Goal: Communication & Community: Participate in discussion

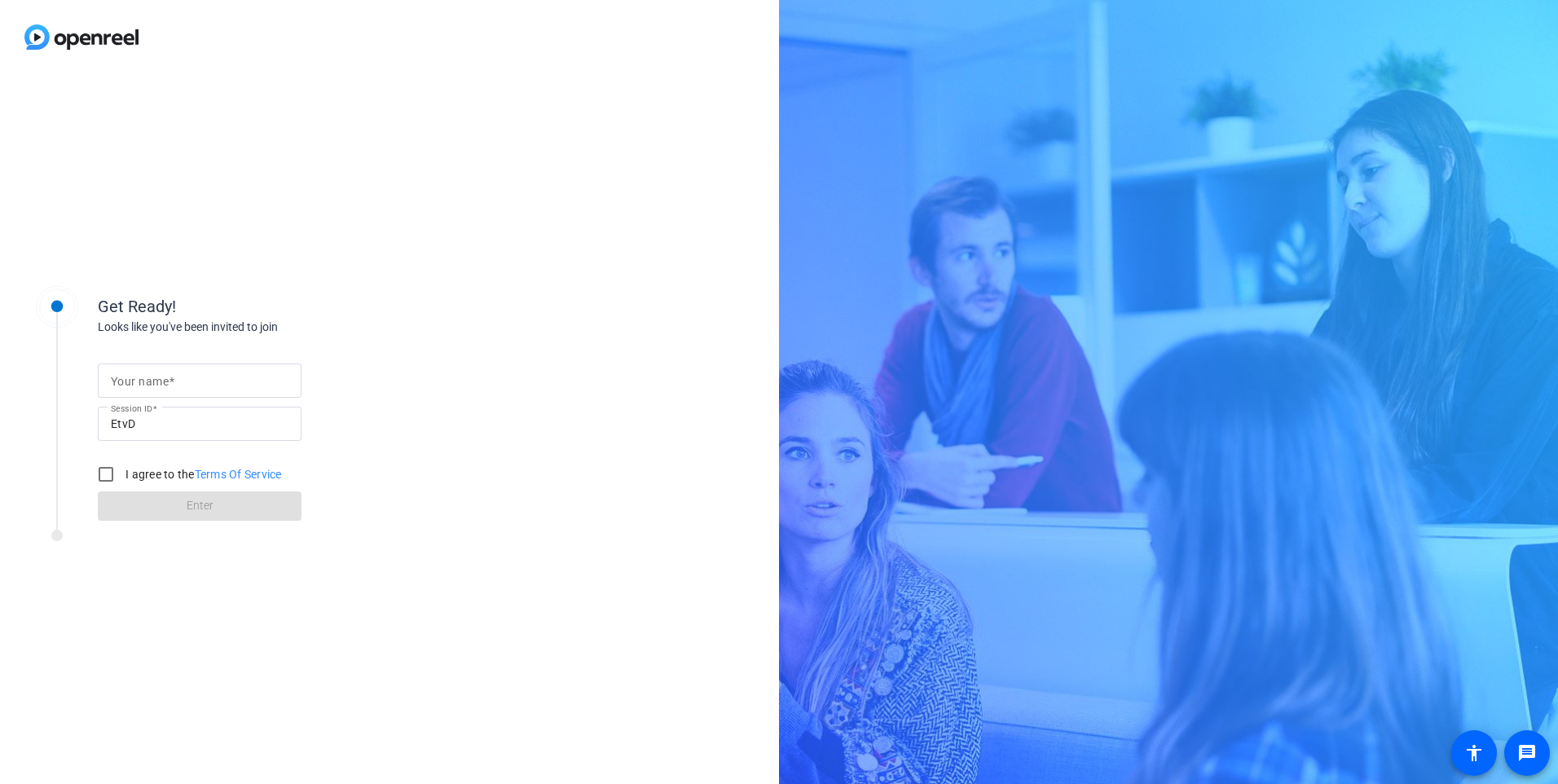
click at [129, 380] on mat-label "Your name" at bounding box center [140, 381] width 58 height 13
click at [129, 380] on input "Your name" at bounding box center [200, 380] width 178 height 19
type input "[PERSON_NAME]"
click at [106, 475] on input "I agree to the Terms Of Service" at bounding box center [106, 474] width 33 height 33
checkbox input "true"
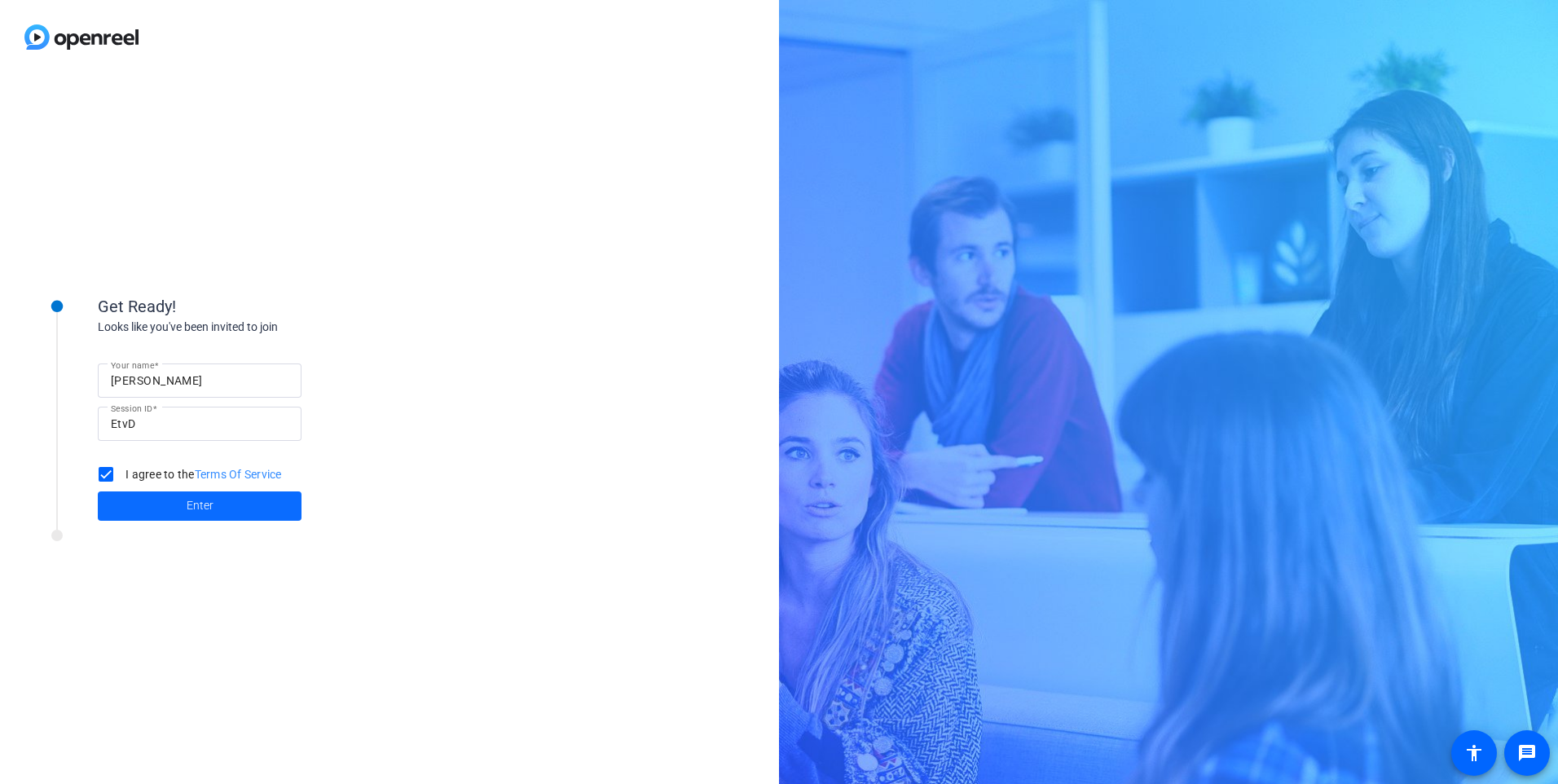
click at [212, 506] on span "Enter" at bounding box center [200, 506] width 27 height 17
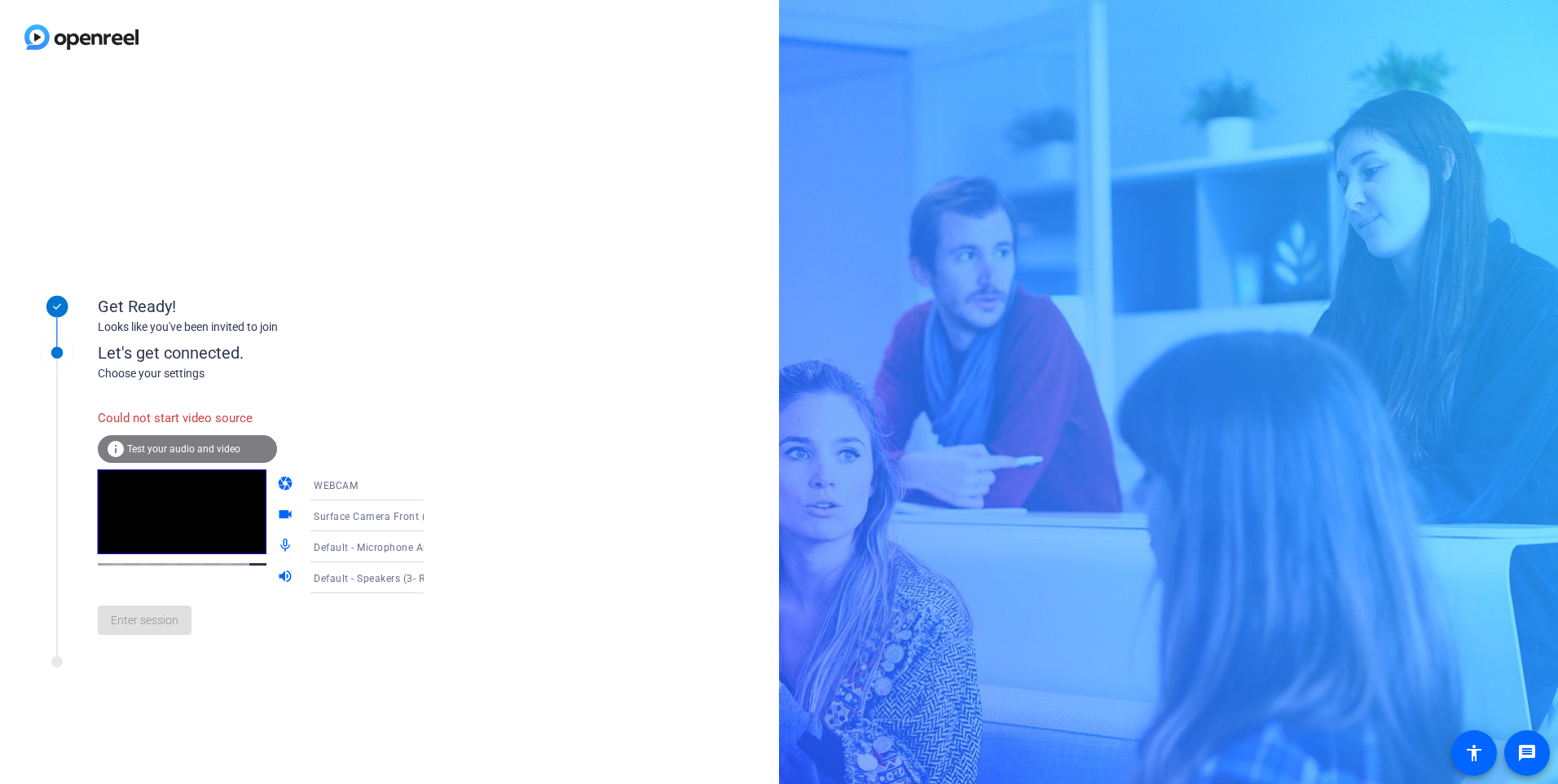
click at [333, 515] on span "Surface Camera Front (045e:0990)" at bounding box center [397, 515] width 167 height 13
click at [505, 513] on div at bounding box center [779, 392] width 1558 height 784
click at [211, 419] on div "Could not start video source" at bounding box center [188, 418] width 179 height 35
click at [266, 416] on div "Could not start video source info Test your audio and video camera WEBCAM video…" at bounding box center [277, 524] width 359 height 247
click at [436, 484] on icon at bounding box center [440, 485] width 8 height 4
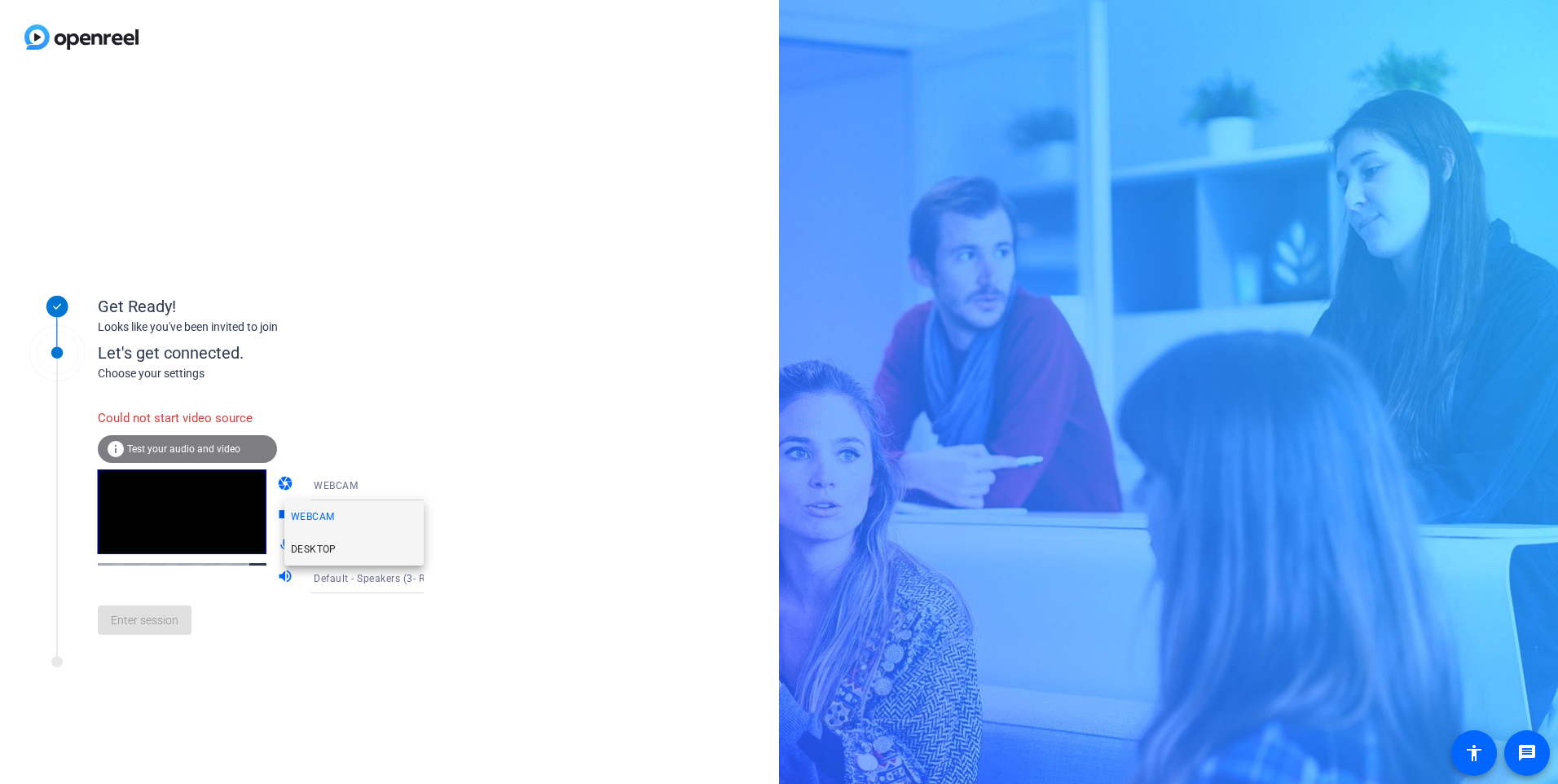
click at [315, 549] on span "DESKTOP" at bounding box center [314, 549] width 46 height 19
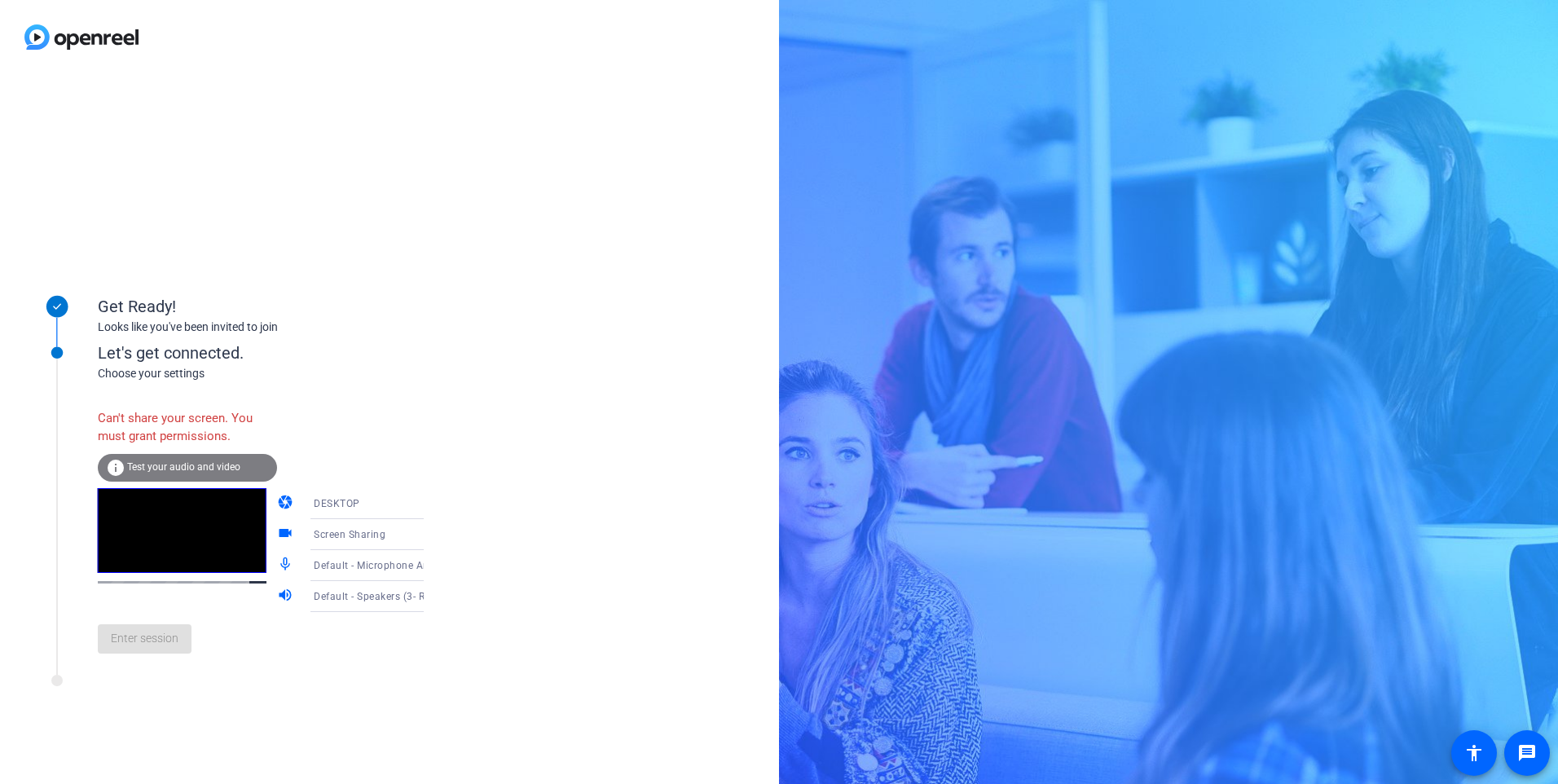
click at [431, 537] on icon at bounding box center [440, 534] width 19 height 19
click at [339, 566] on span "Screen Sharing" at bounding box center [326, 566] width 70 height 19
click at [436, 502] on icon at bounding box center [440, 503] width 8 height 4
click at [337, 535] on mat-option "WEBCAM" at bounding box center [354, 535] width 140 height 33
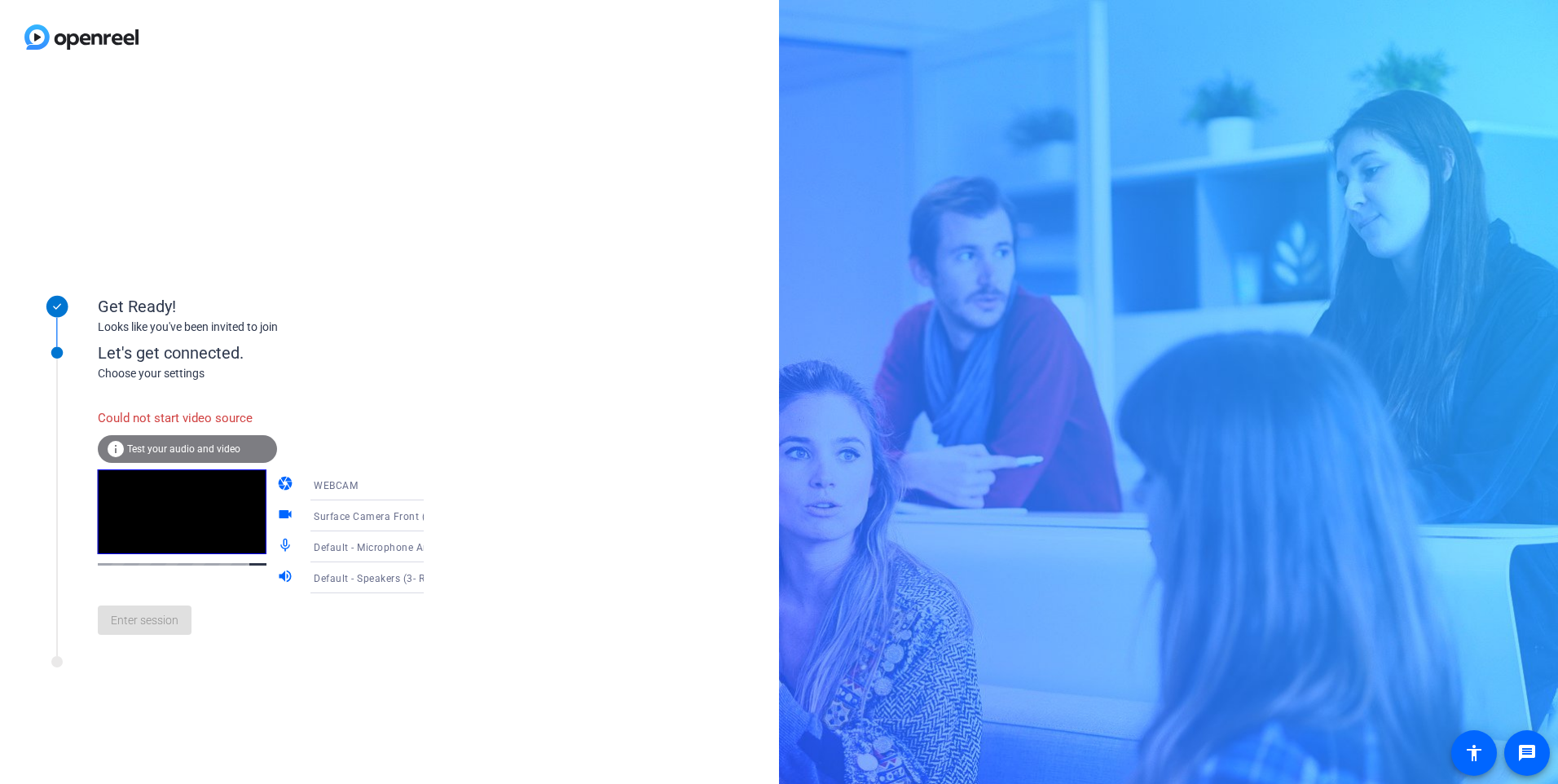
click at [436, 515] on icon at bounding box center [440, 516] width 8 height 4
click at [378, 547] on span "Surface Camera Front (045e:0990)" at bounding box center [354, 557] width 126 height 39
click at [374, 551] on span "Default - Microphone Array (3- Realtek High Definition Audio(SST))" at bounding box center [472, 546] width 316 height 13
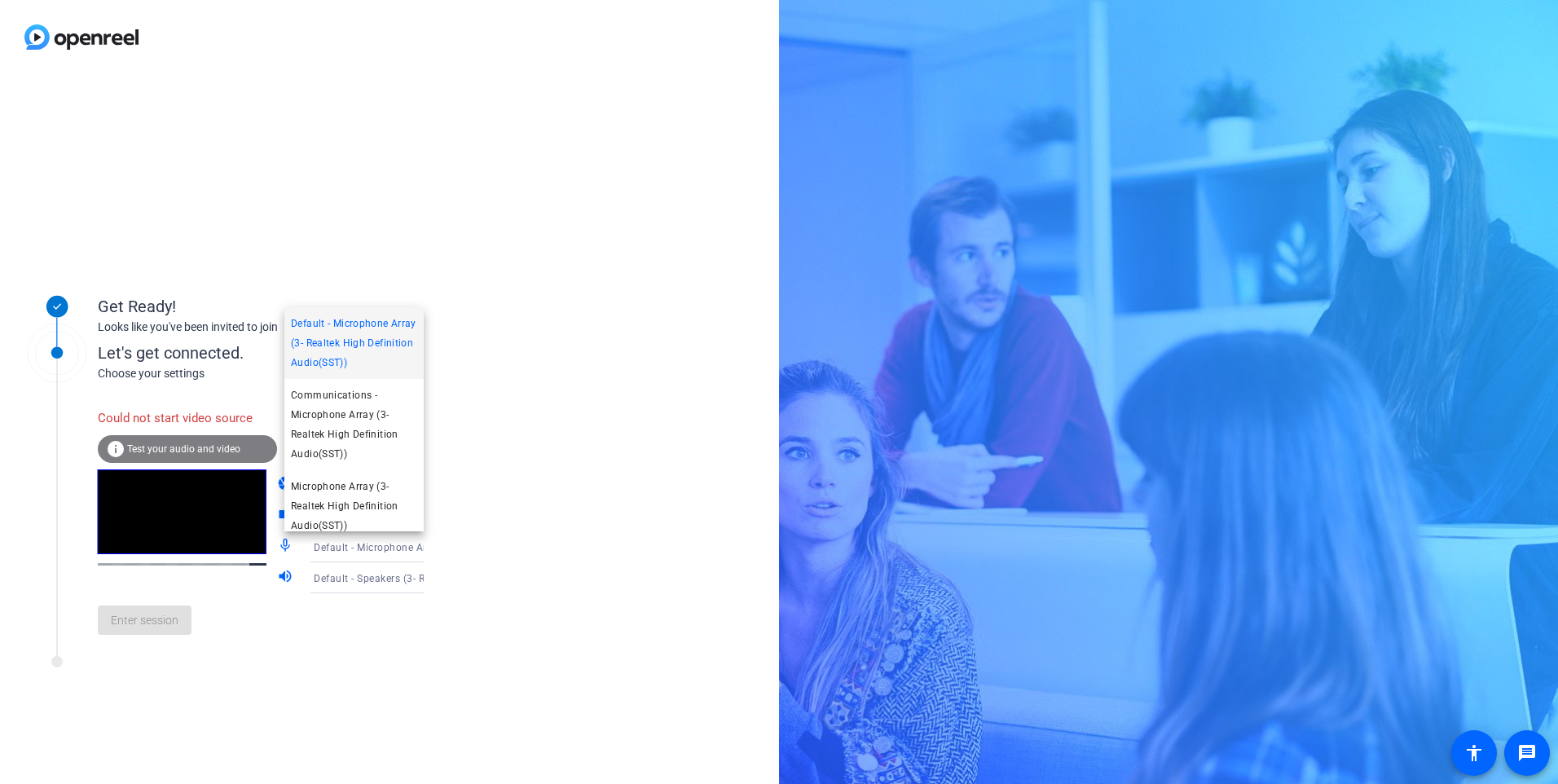
click at [345, 321] on span "Default - Microphone Array (3- Realtek High Definition Audio(SST))" at bounding box center [354, 343] width 126 height 58
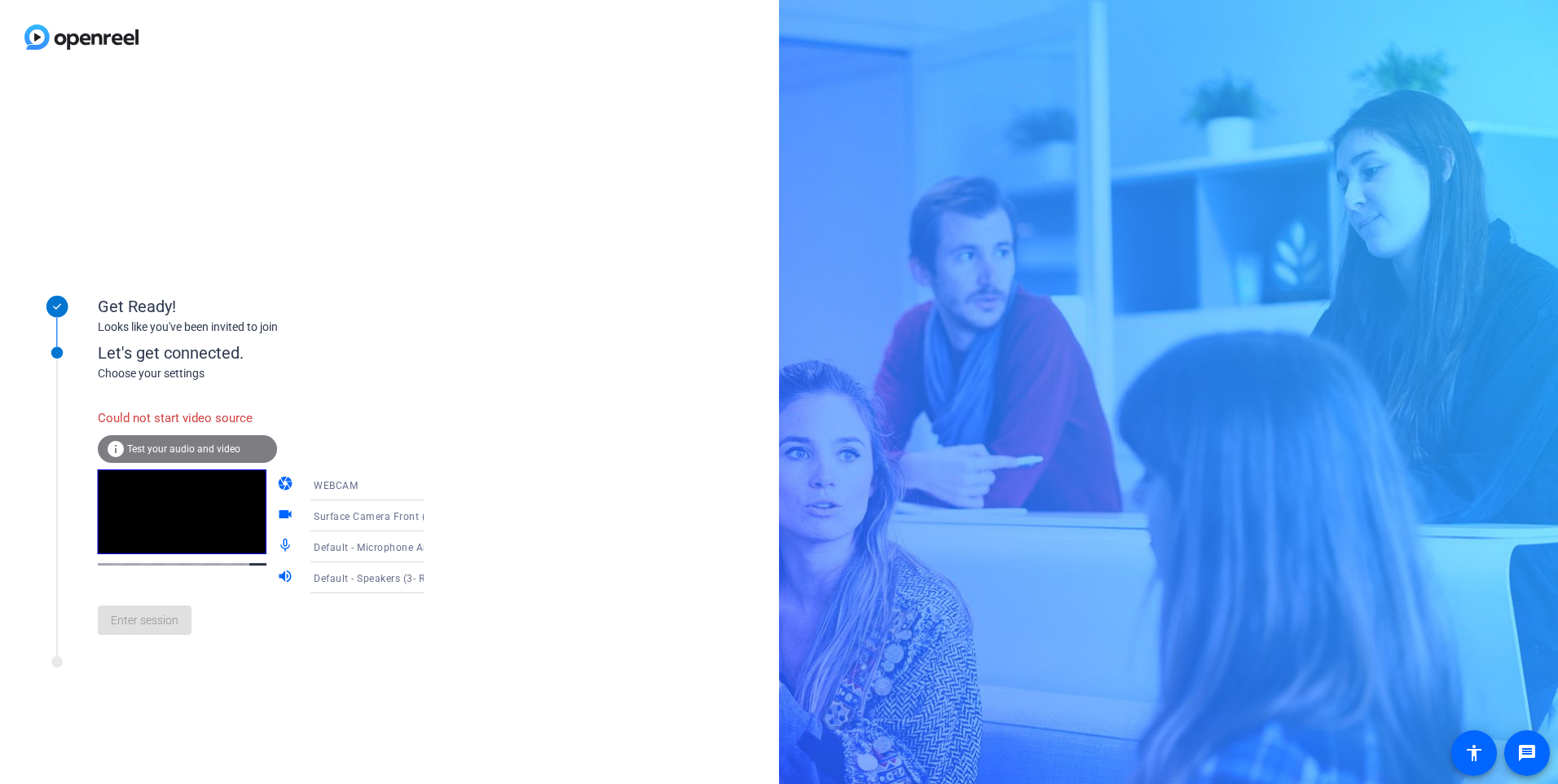
click at [343, 580] on span "Default - Speakers (3- Realtek High Definition Audio(SST))" at bounding box center [451, 577] width 275 height 13
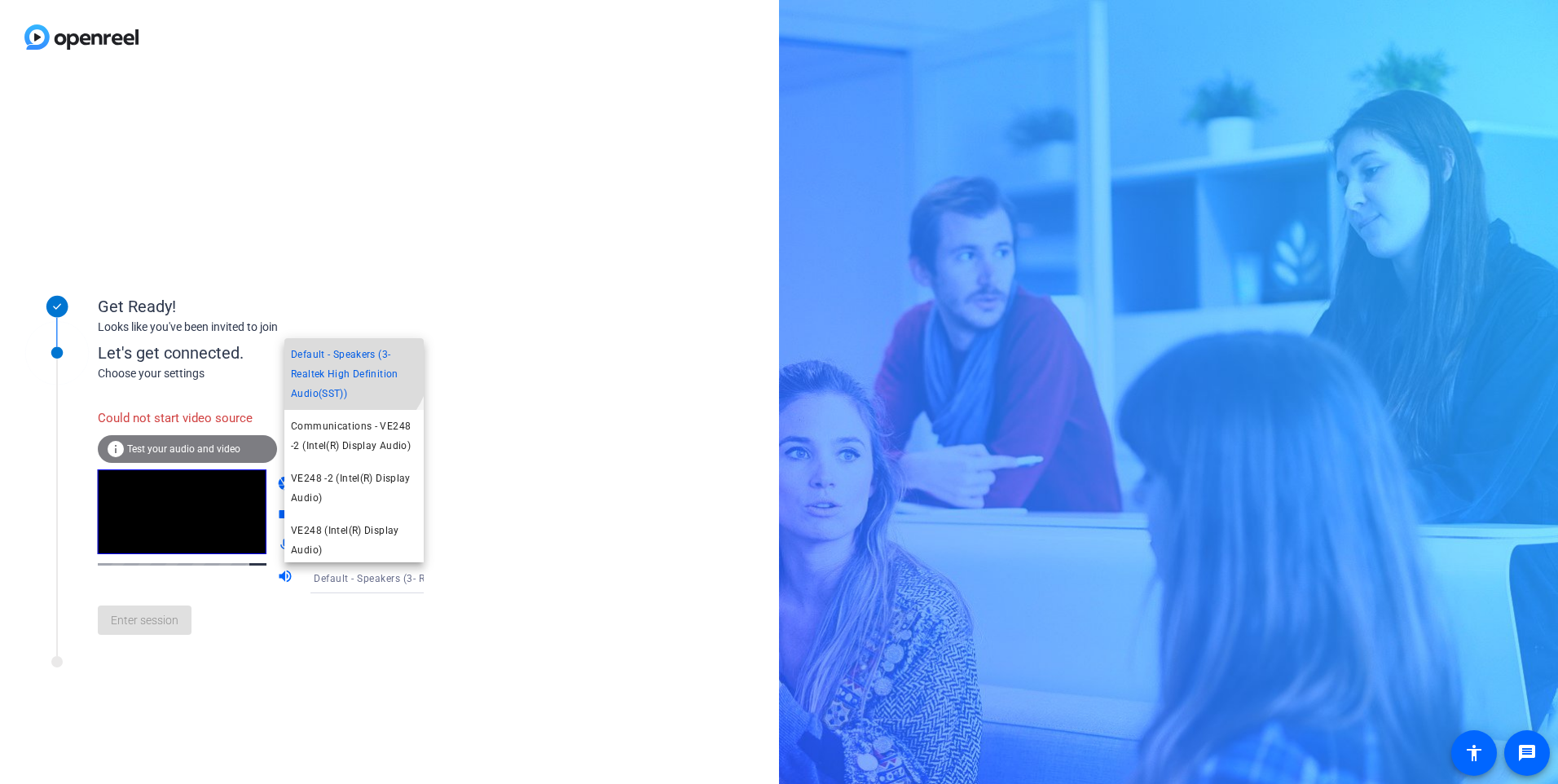
click at [328, 354] on span "Default - Speakers (3- Realtek High Definition Audio(SST))" at bounding box center [354, 374] width 126 height 58
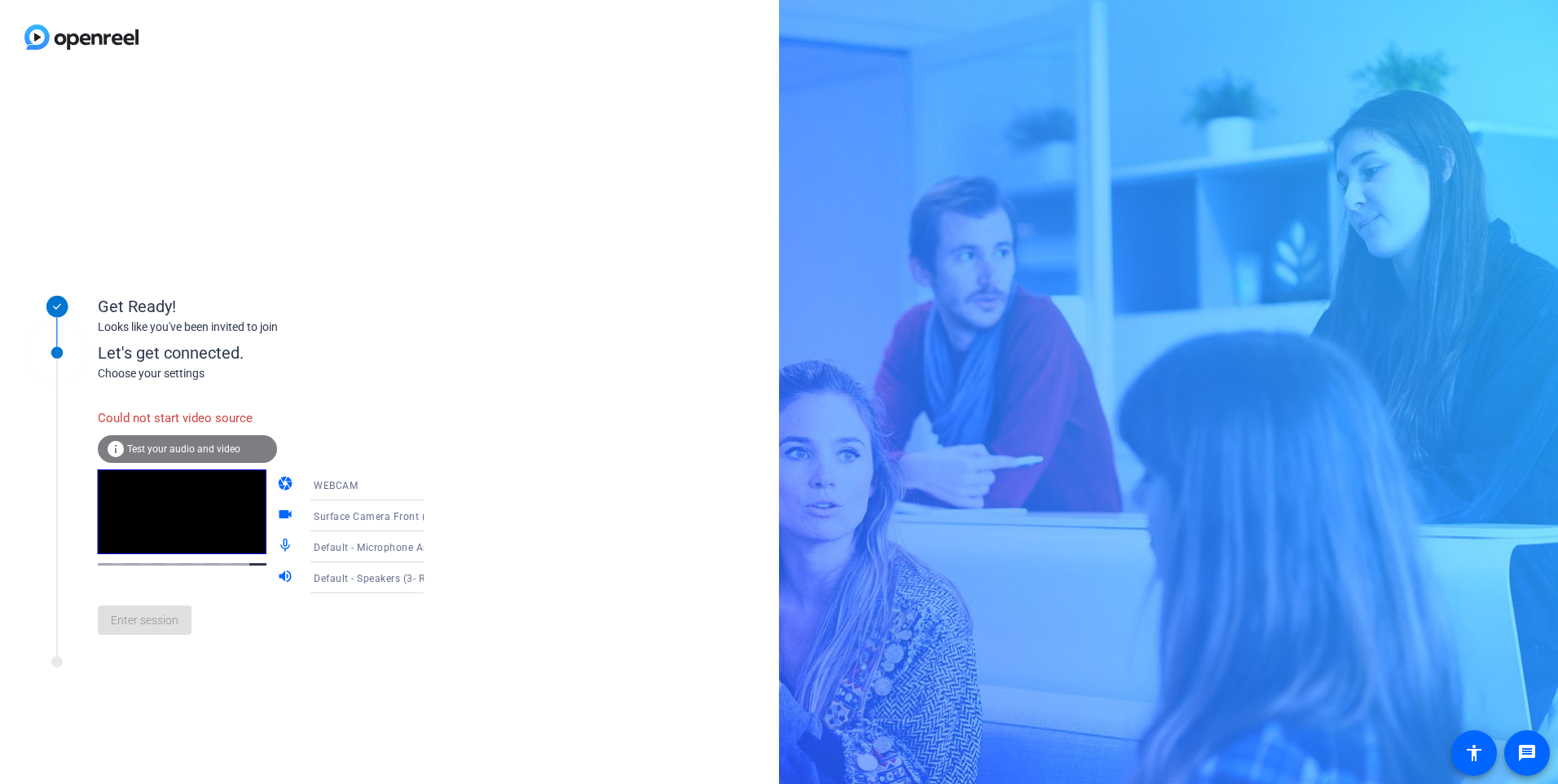
click at [331, 517] on span "Surface Camera Front (045e:0990)" at bounding box center [397, 515] width 167 height 13
click at [339, 568] on span "Surface Camera Front (045e:0990)" at bounding box center [354, 557] width 126 height 39
drag, startPoint x: 1459, startPoint y: 0, endPoint x: 1056, endPoint y: 138, distance: 426.0
click at [1056, 138] on div "Get Ready! Looks like you've been invited to join Let's get connected. Choose y…" at bounding box center [779, 392] width 1558 height 784
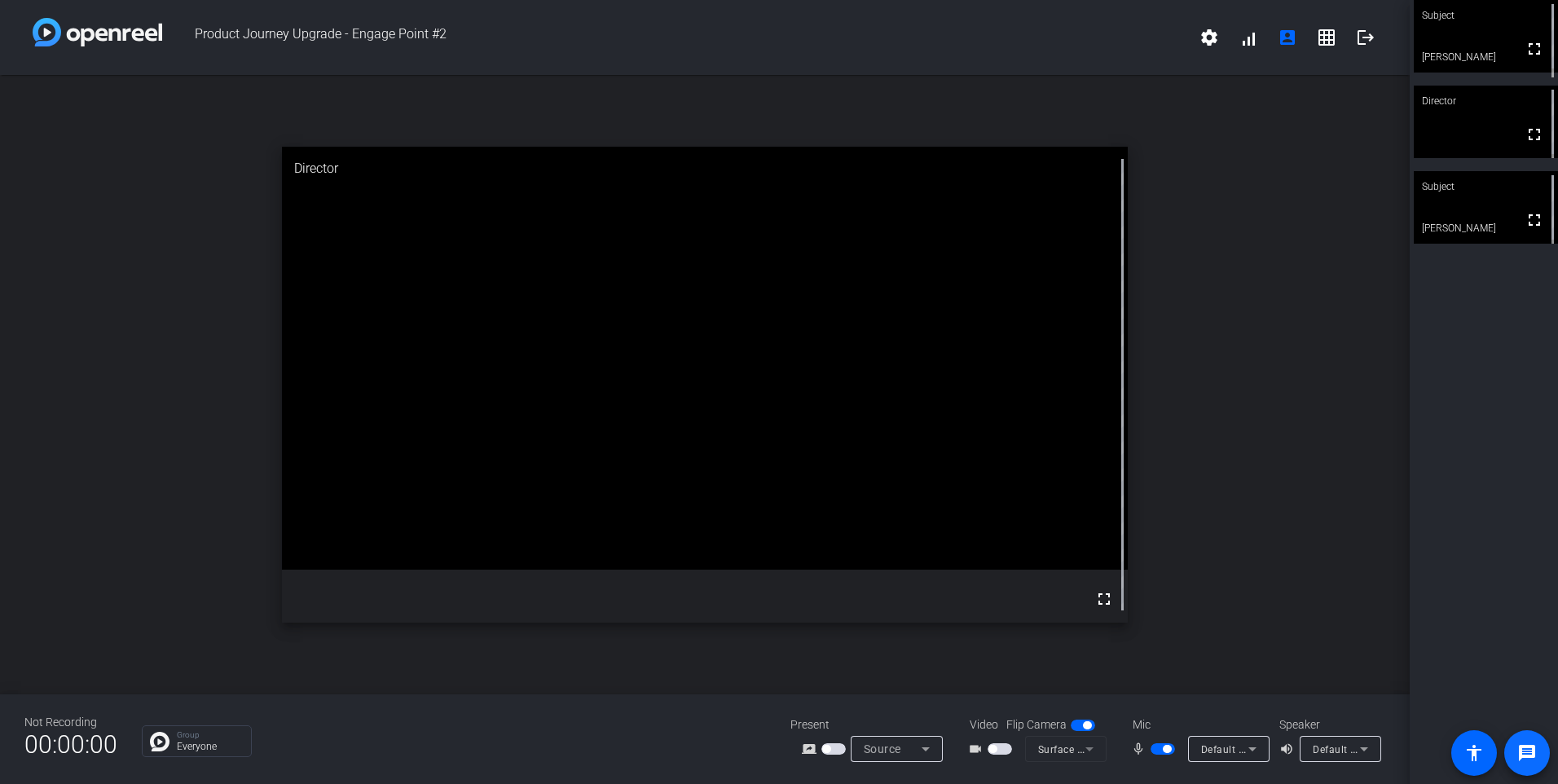
click at [1528, 752] on mat-icon "message" at bounding box center [1527, 753] width 19 height 19
click at [1526, 753] on mat-icon "message" at bounding box center [1527, 753] width 19 height 19
click at [1522, 752] on mat-icon "message" at bounding box center [1527, 753] width 19 height 19
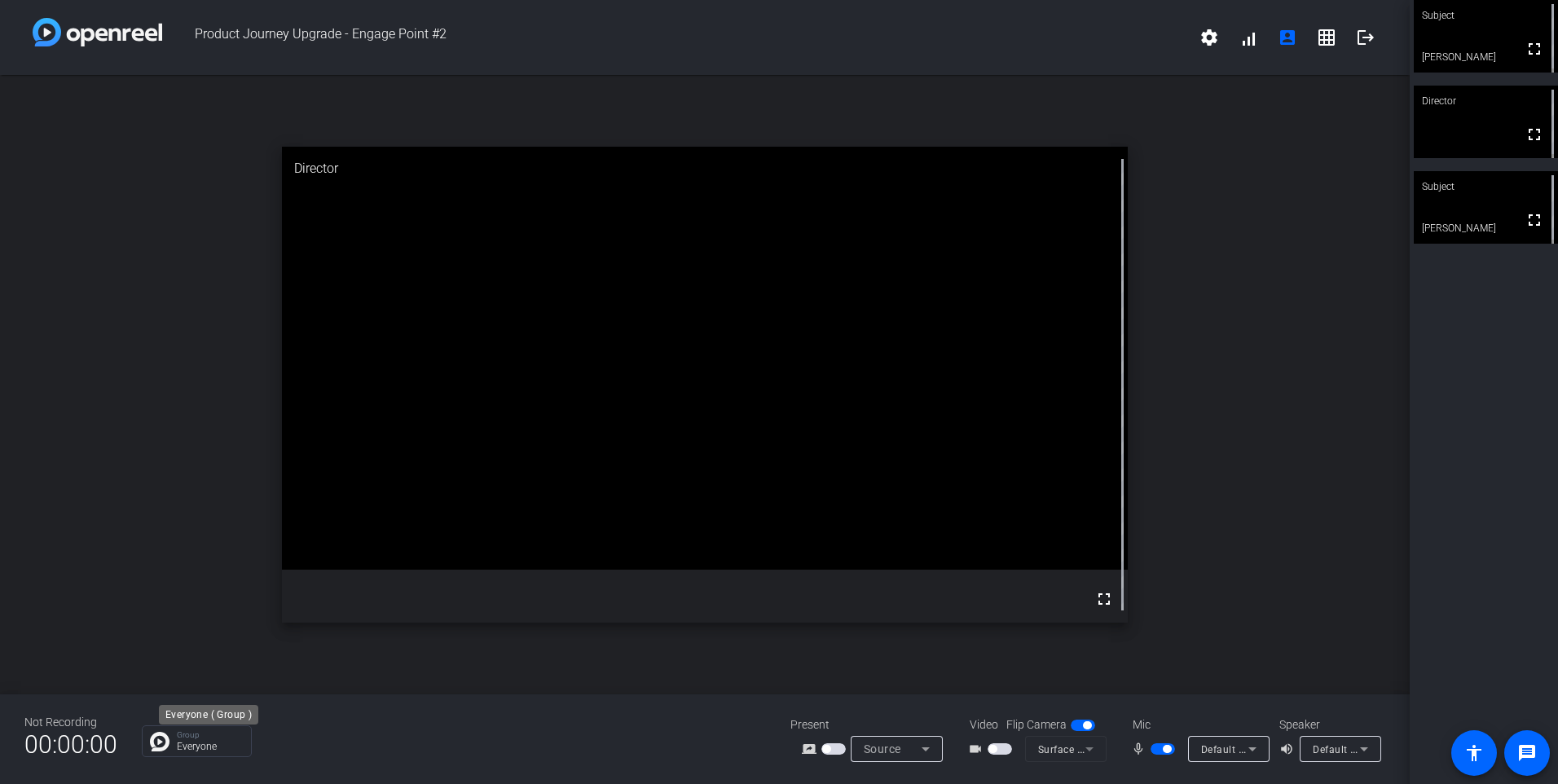
click at [178, 740] on div "Group Everyone" at bounding box center [210, 741] width 66 height 20
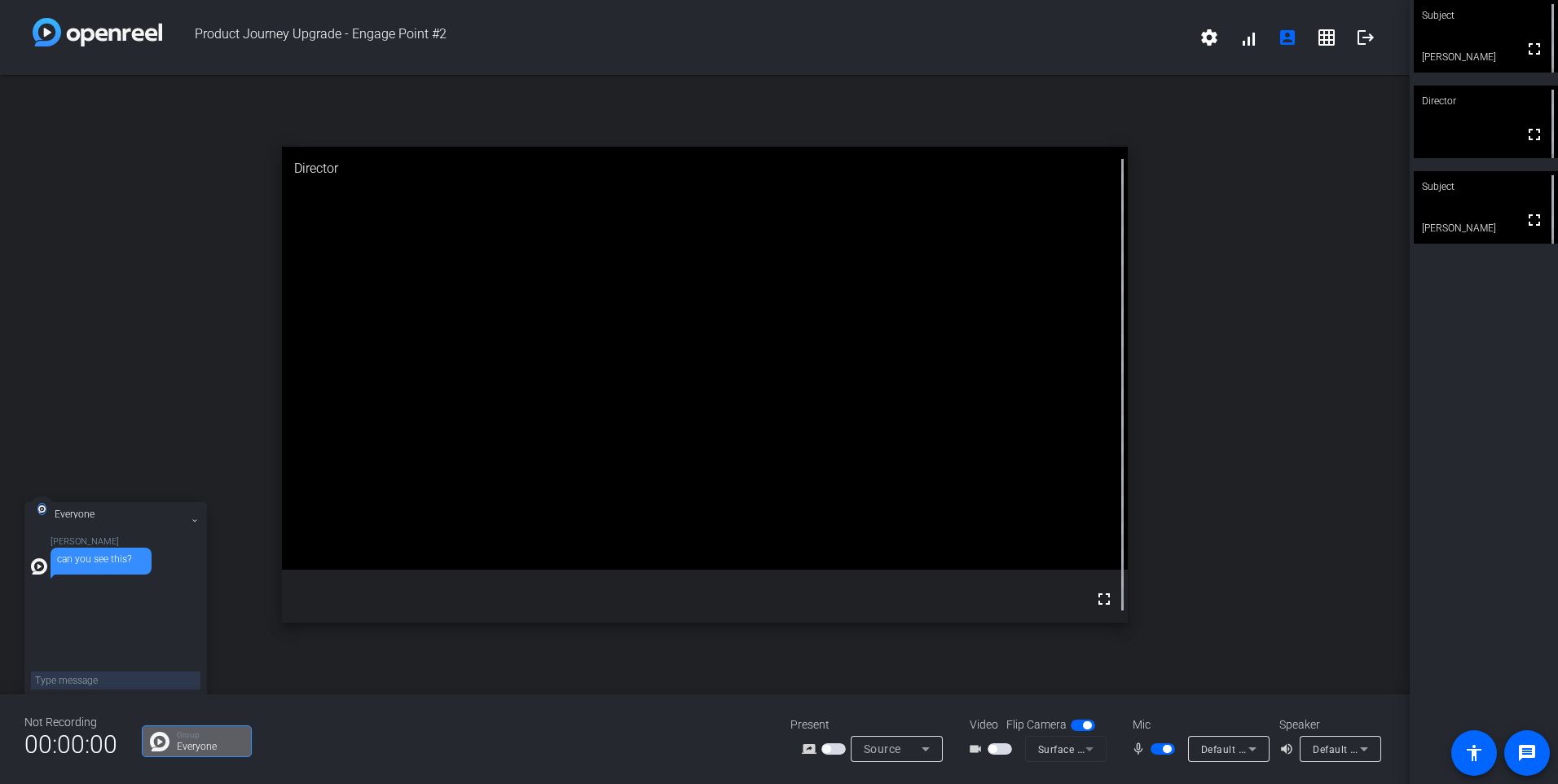
click at [69, 679] on textarea at bounding box center [116, 680] width 169 height 18
type textarea "now i can!"
click at [1165, 748] on span "button" at bounding box center [1167, 749] width 8 height 8
click at [69, 684] on textarea at bounding box center [116, 680] width 169 height 18
type textarea "turned my mic off (so I should be muted now)"
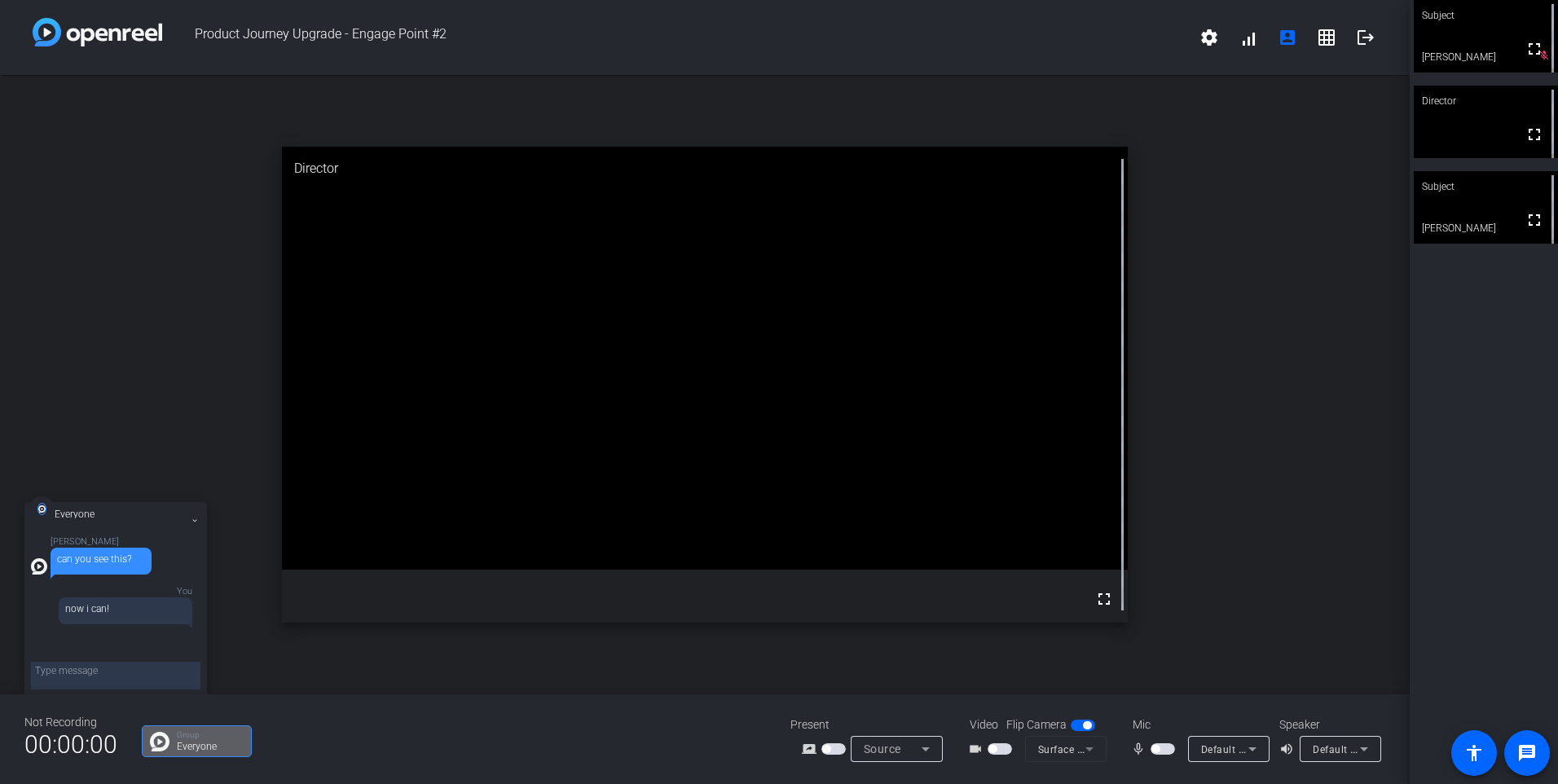
scroll to position [20, 0]
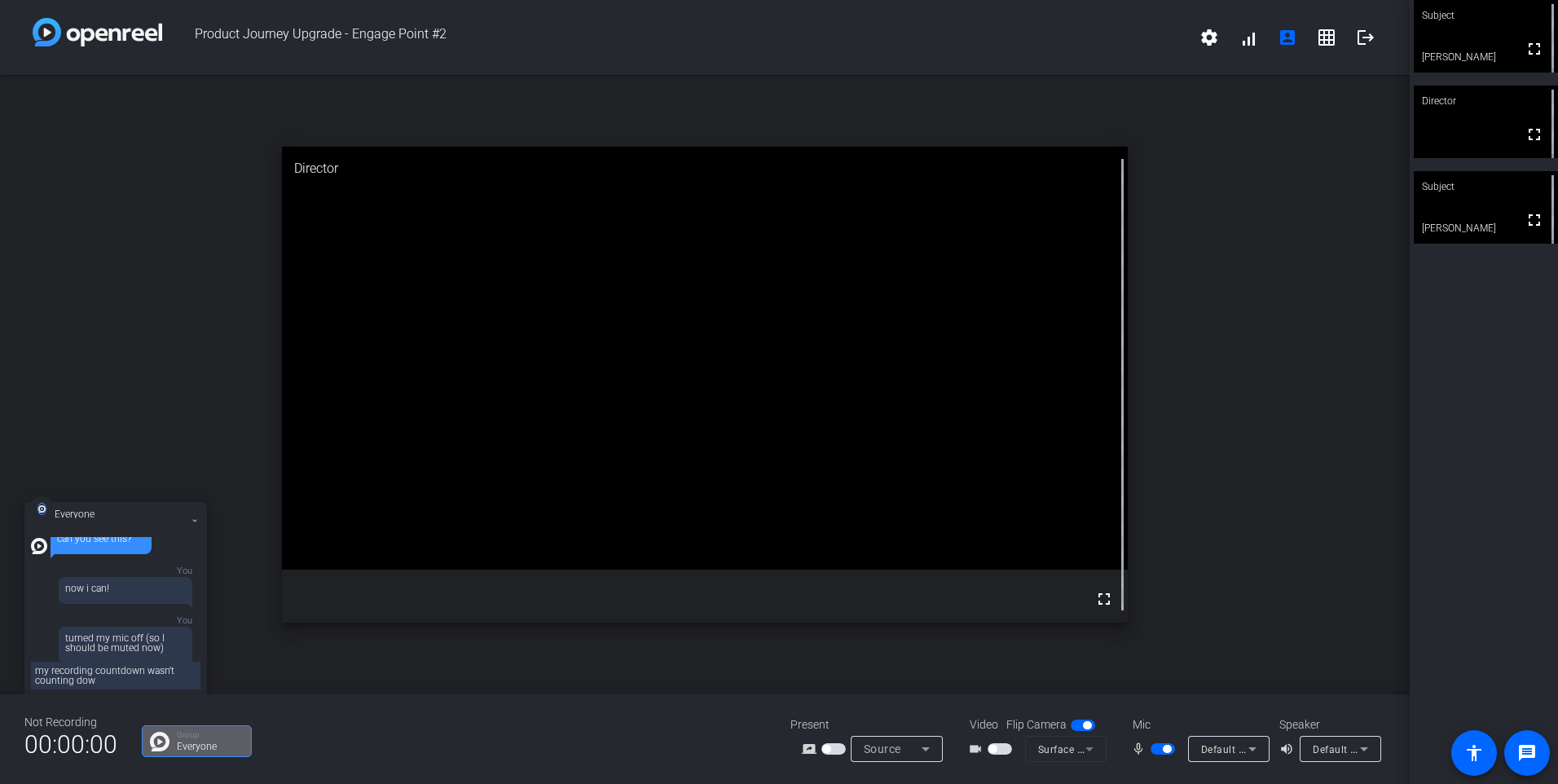
type textarea "my recording countdown wasn't counting down"
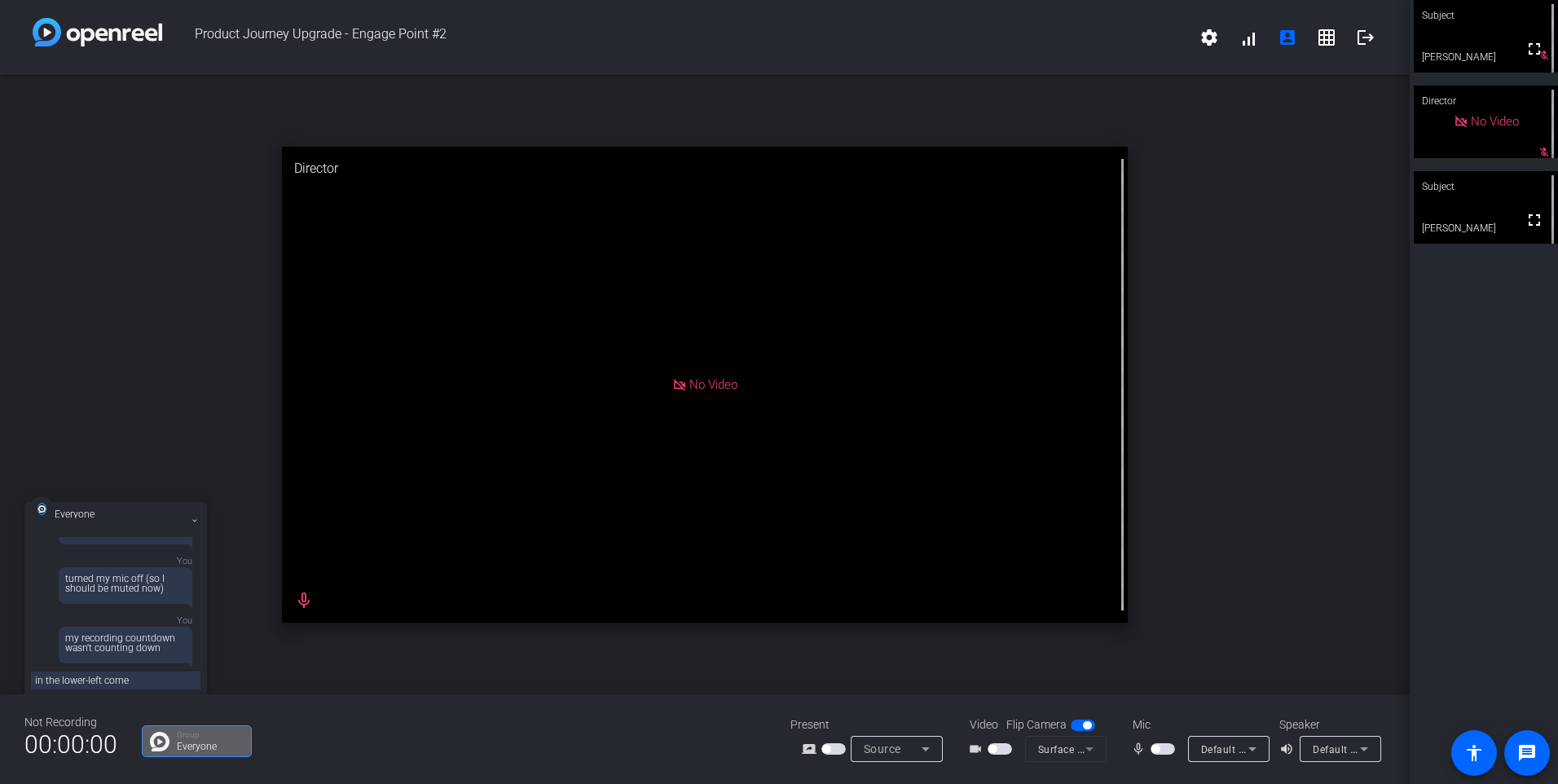
type textarea "in the lower-left corner"
click at [1166, 750] on span "button" at bounding box center [1162, 748] width 25 height 11
click at [1164, 748] on span "button" at bounding box center [1167, 749] width 8 height 8
click at [1160, 748] on span "button" at bounding box center [1155, 749] width 8 height 8
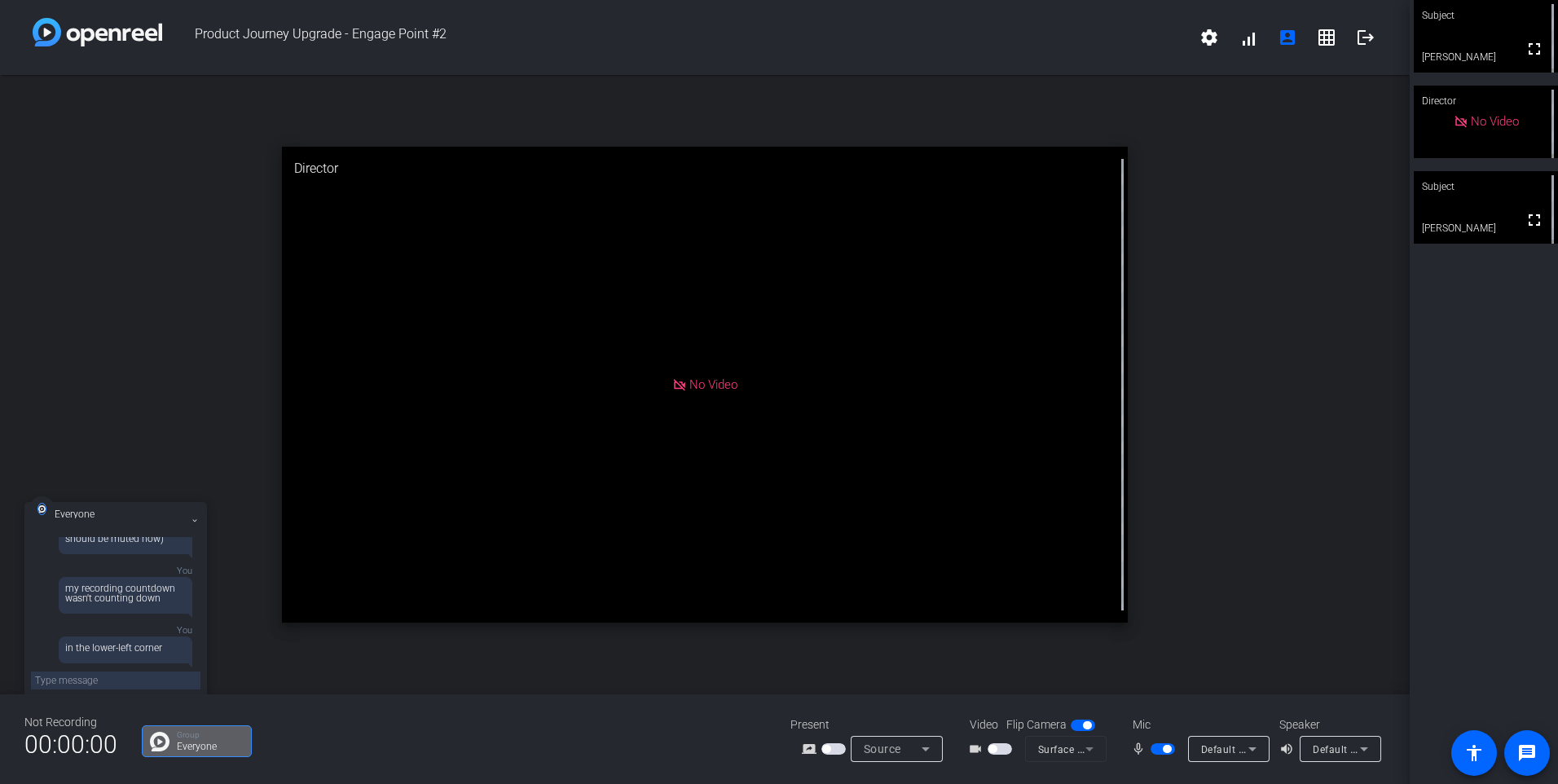
click at [1167, 749] on span "button" at bounding box center [1167, 749] width 8 height 8
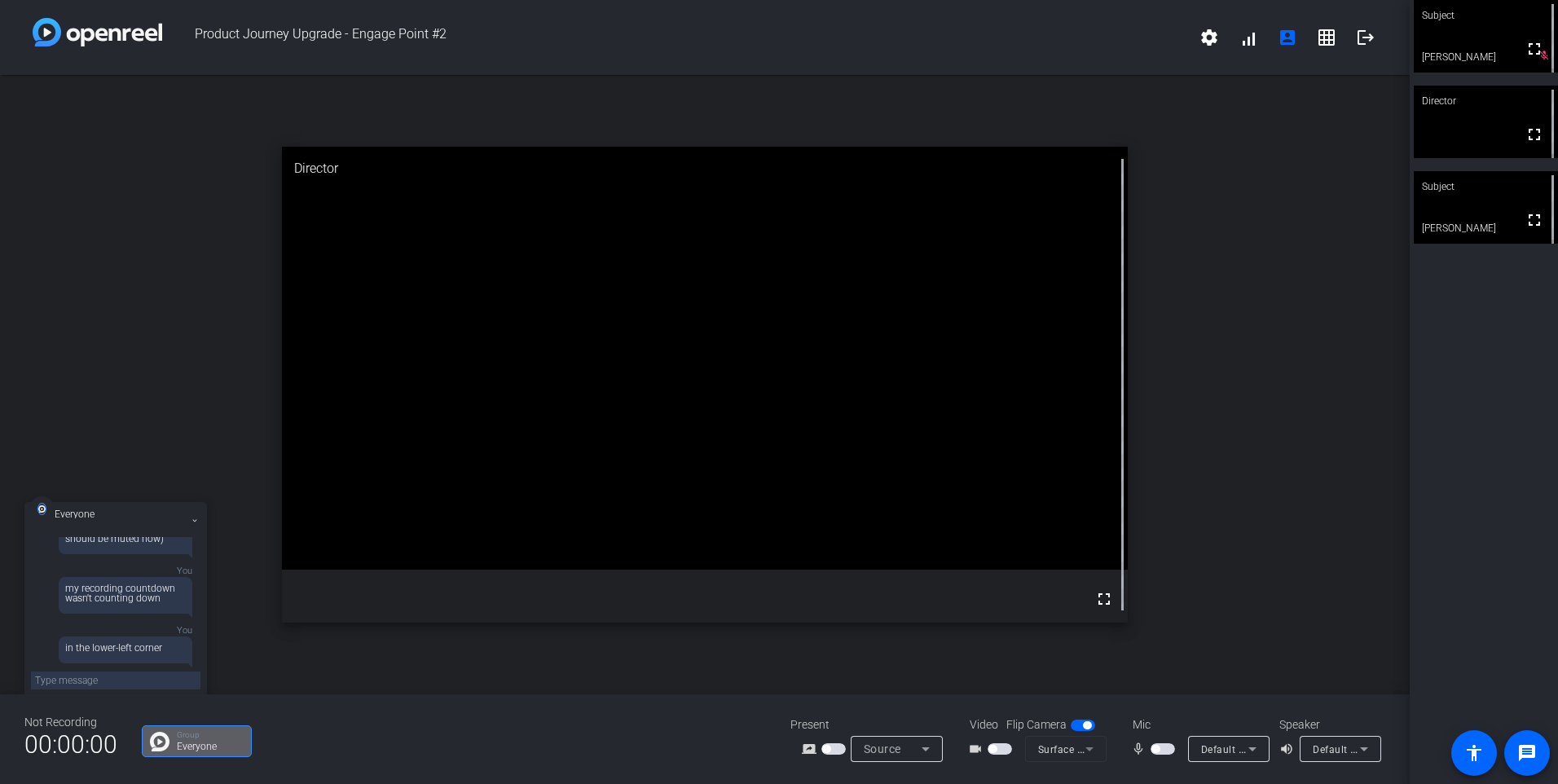
click at [1160, 749] on span "button" at bounding box center [1162, 748] width 25 height 11
click at [1166, 749] on span "button" at bounding box center [1167, 749] width 8 height 8
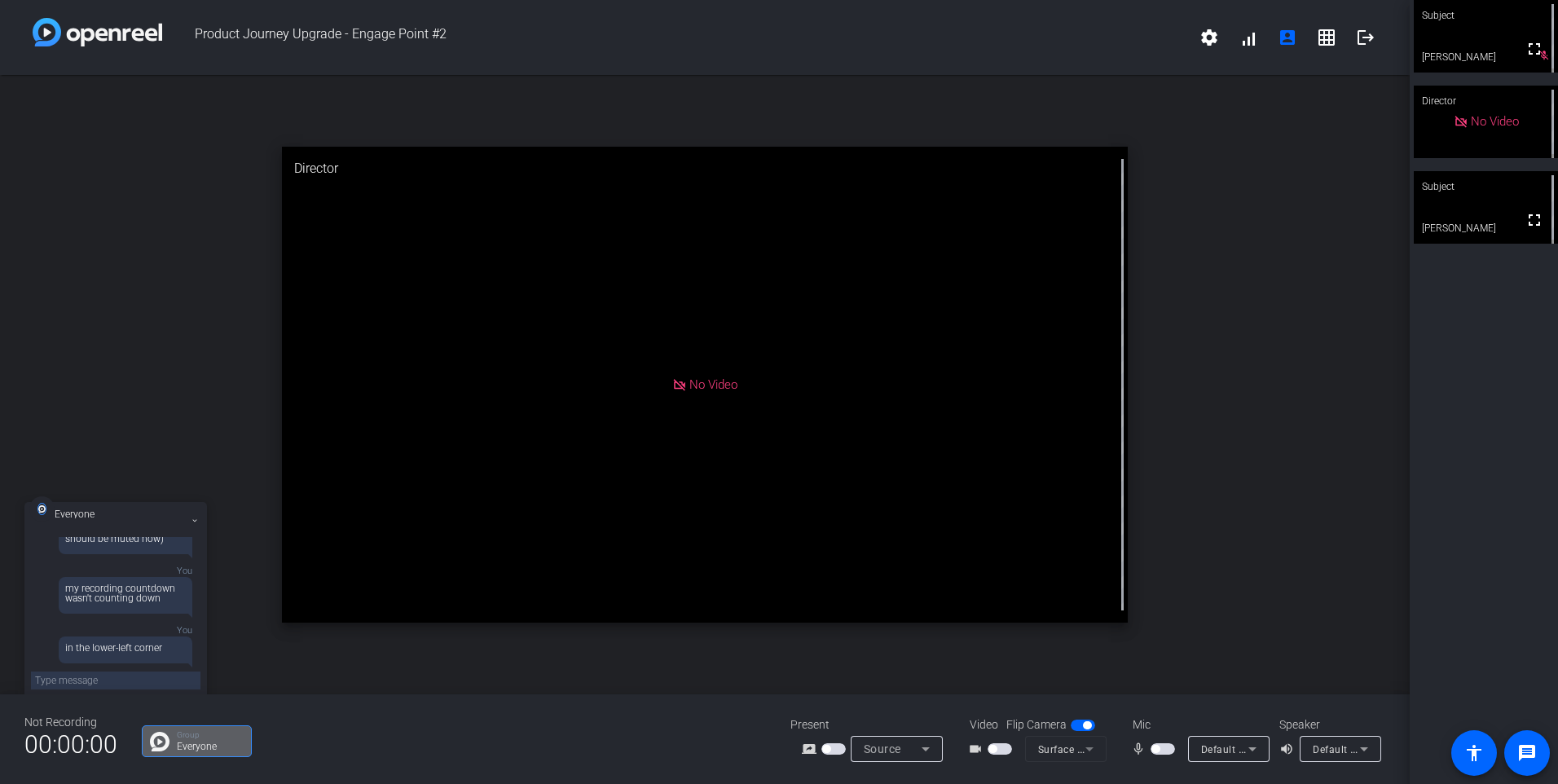
click at [1160, 754] on mat-slide-toggle at bounding box center [1164, 748] width 28 height 17
click at [1163, 750] on span "button" at bounding box center [1162, 748] width 25 height 11
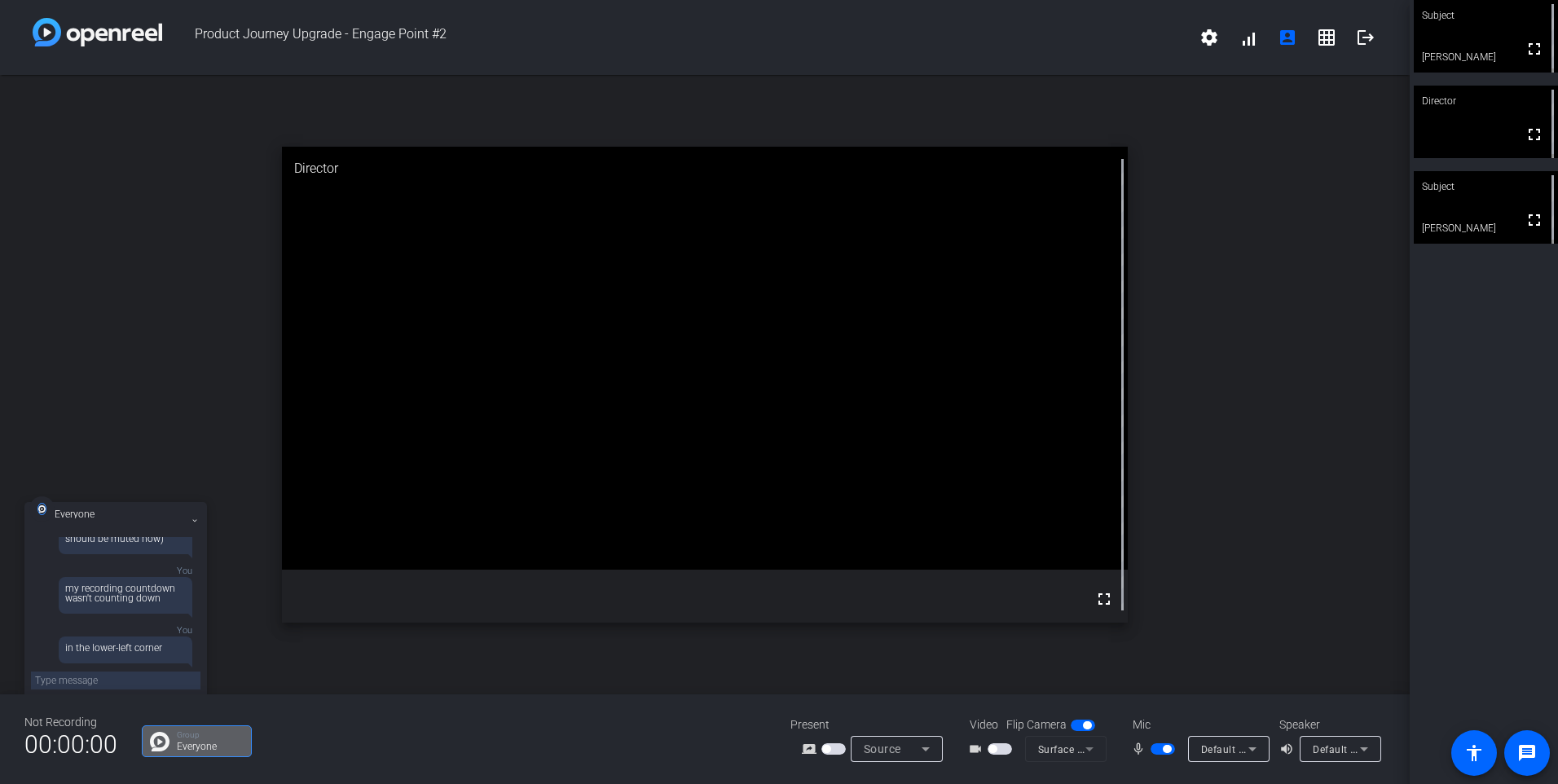
click at [1167, 752] on span "button" at bounding box center [1167, 749] width 8 height 8
click at [1163, 750] on span "button" at bounding box center [1162, 748] width 25 height 11
click at [1168, 752] on span "button" at bounding box center [1167, 749] width 8 height 8
click at [1162, 752] on span "button" at bounding box center [1162, 748] width 25 height 11
click at [1359, 42] on mat-icon "logout" at bounding box center [1365, 37] width 19 height 19
